Goal: Transaction & Acquisition: Purchase product/service

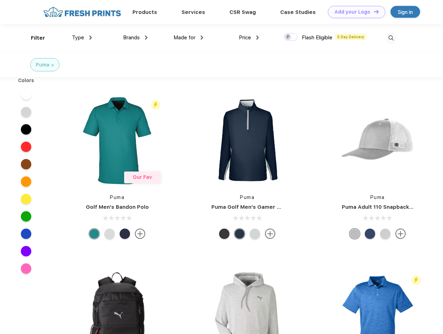
scroll to position [0, 0]
click at [354, 12] on link "Add your Logo Design Tool" at bounding box center [356, 12] width 57 height 12
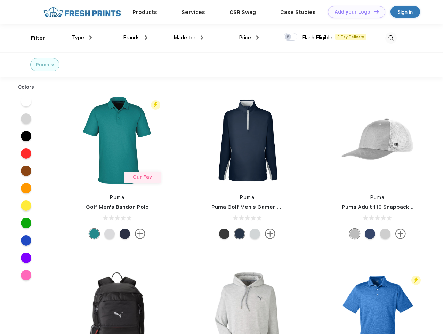
click at [0, 0] on div "Design Tool" at bounding box center [0, 0] width 0 height 0
click at [373, 11] on link "Add your Logo Design Tool" at bounding box center [356, 12] width 57 height 12
click at [33, 38] on div "Filter" at bounding box center [38, 38] width 14 height 8
click at [82, 38] on span "Type" at bounding box center [78, 37] width 12 height 6
click at [135, 38] on span "Brands" at bounding box center [131, 37] width 17 height 6
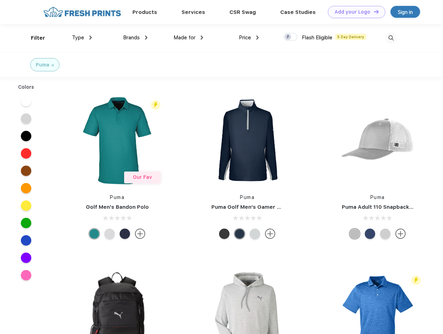
click at [188, 38] on span "Made for" at bounding box center [184, 37] width 22 height 6
click at [249, 38] on span "Price" at bounding box center [245, 37] width 12 height 6
click at [291, 37] on div at bounding box center [291, 37] width 14 height 8
click at [288, 37] on input "checkbox" at bounding box center [286, 35] width 5 height 5
click at [391, 38] on img at bounding box center [390, 37] width 11 height 11
